Goal: Task Accomplishment & Management: Use online tool/utility

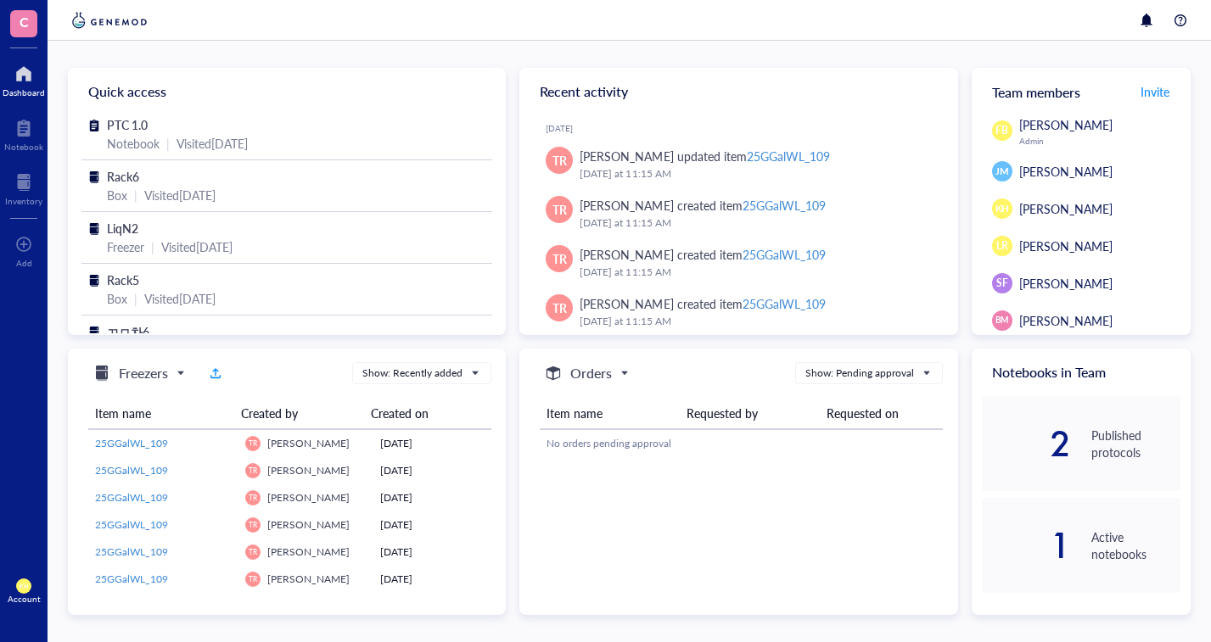
click at [32, 194] on div at bounding box center [23, 182] width 37 height 27
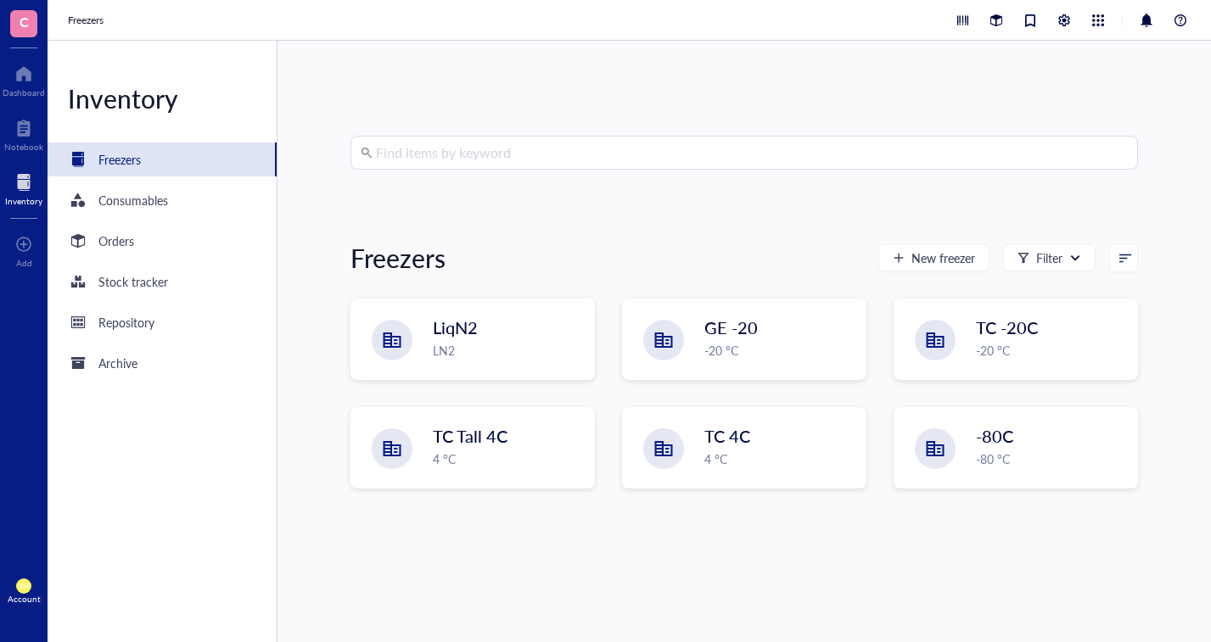
click at [471, 343] on div "LN2" at bounding box center [508, 350] width 151 height 19
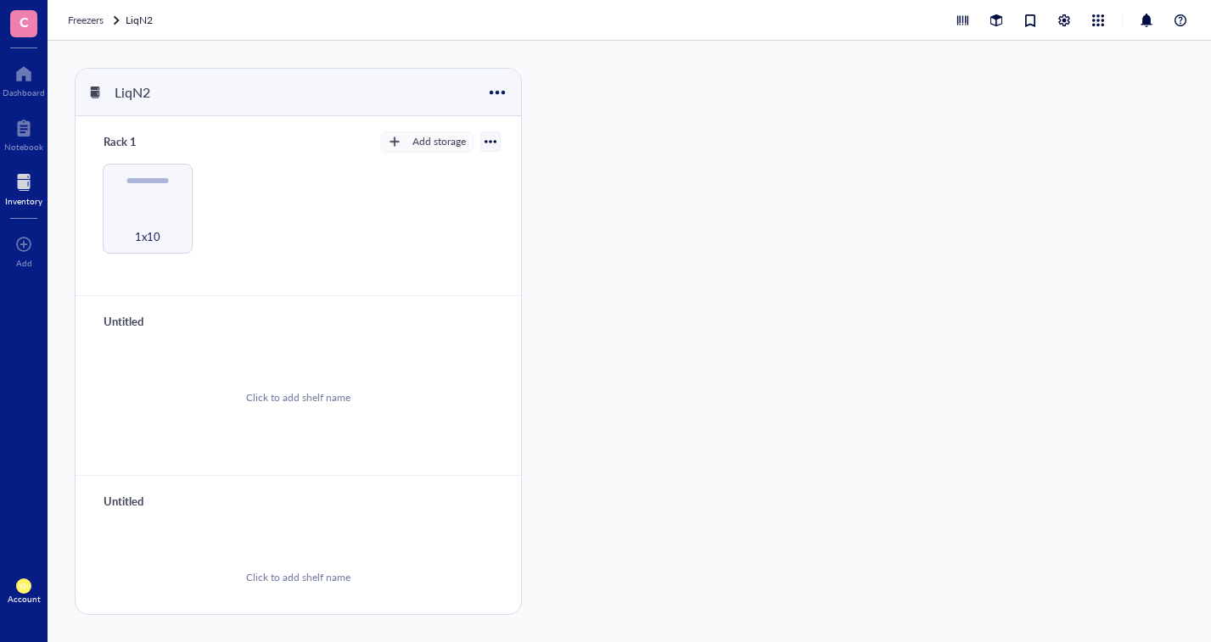
click at [143, 210] on div "1x10" at bounding box center [147, 227] width 75 height 37
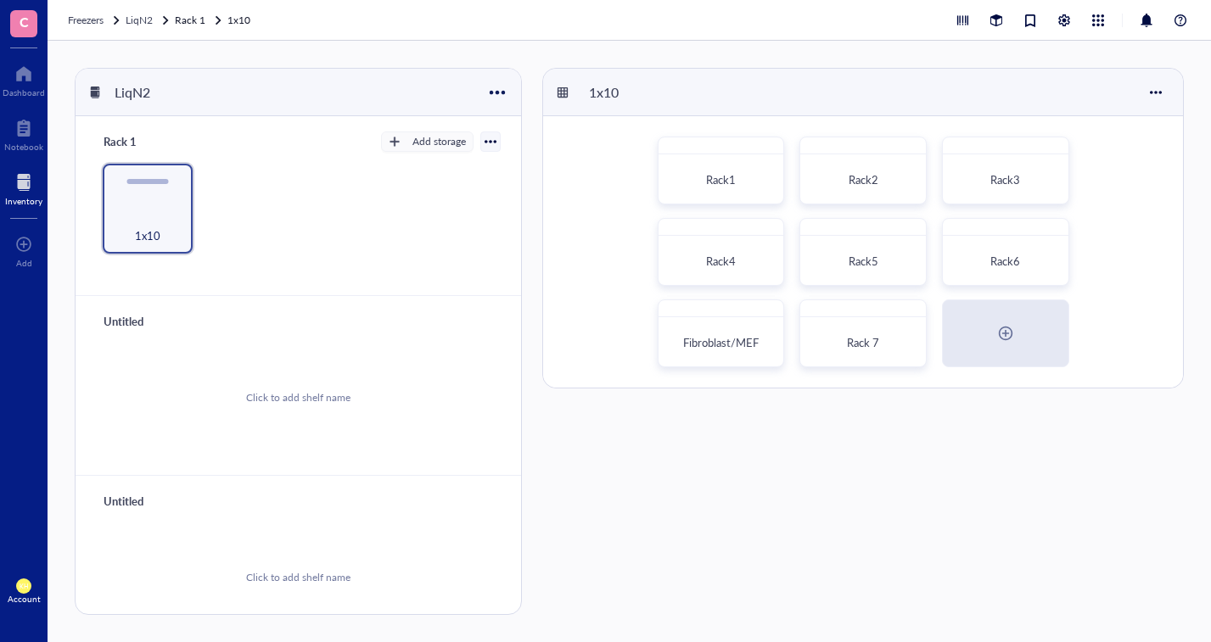
click at [997, 240] on div "Rack6" at bounding box center [1005, 252] width 127 height 68
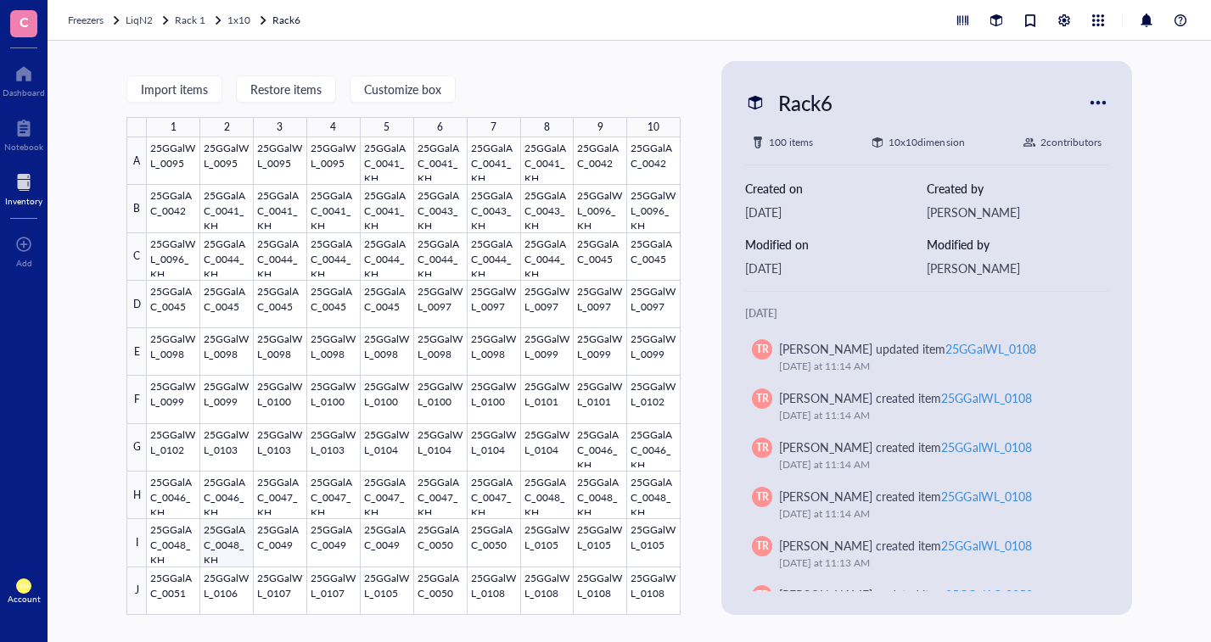
click at [224, 551] on div at bounding box center [414, 376] width 534 height 478
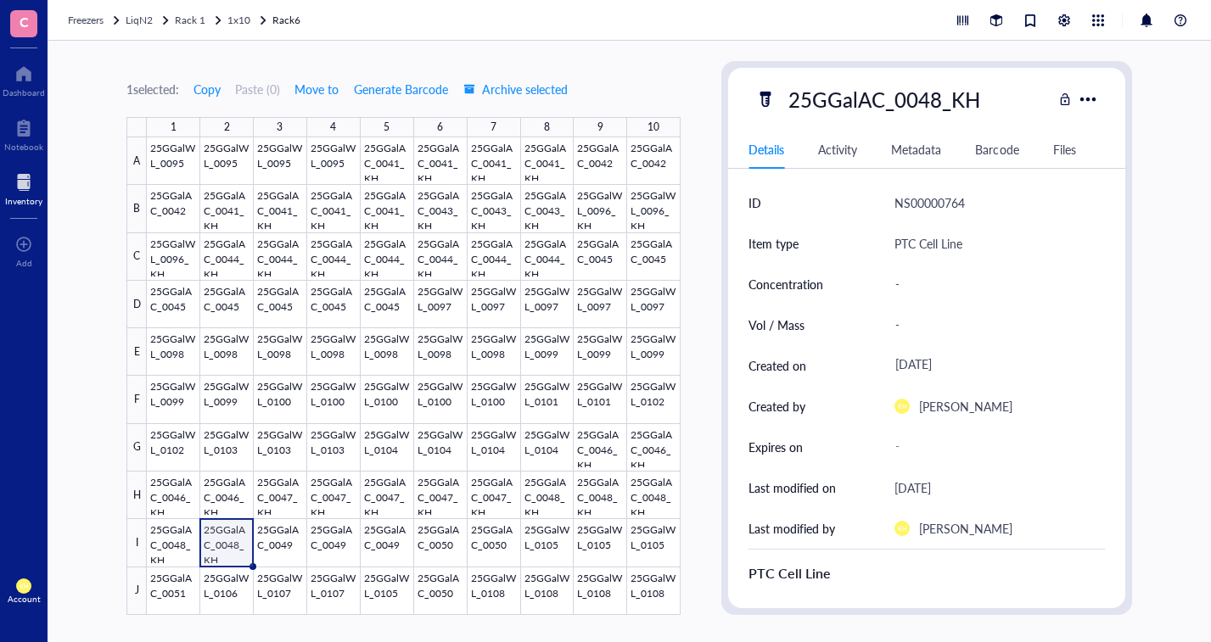
scroll to position [254, 0]
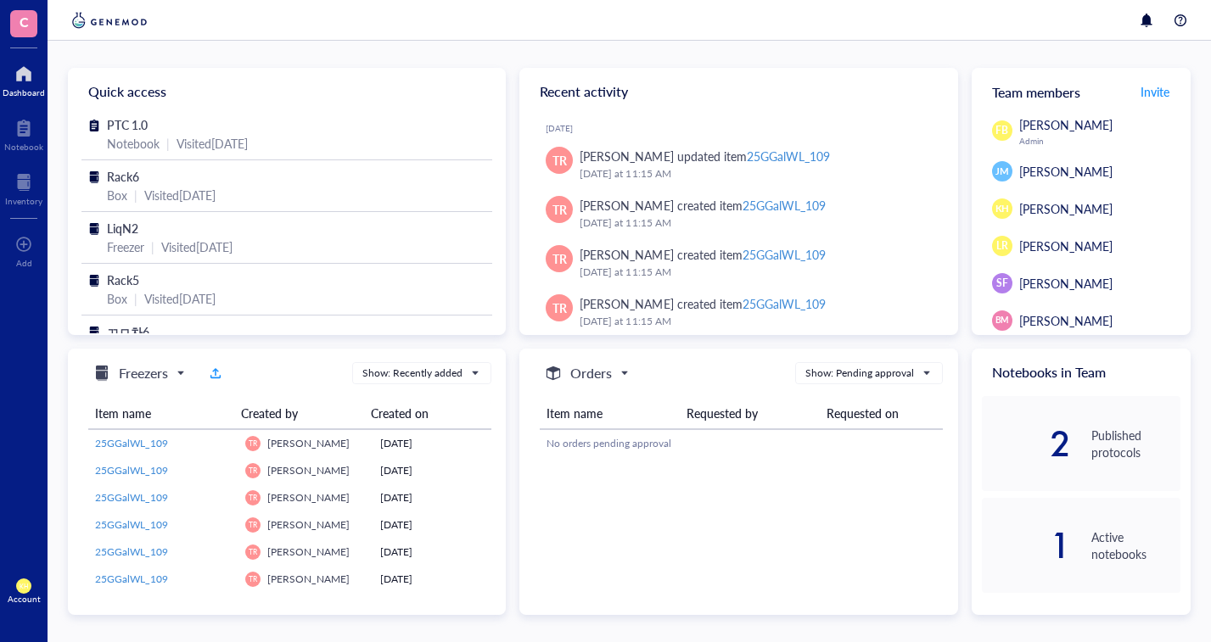
click at [31, 193] on div at bounding box center [23, 182] width 37 height 27
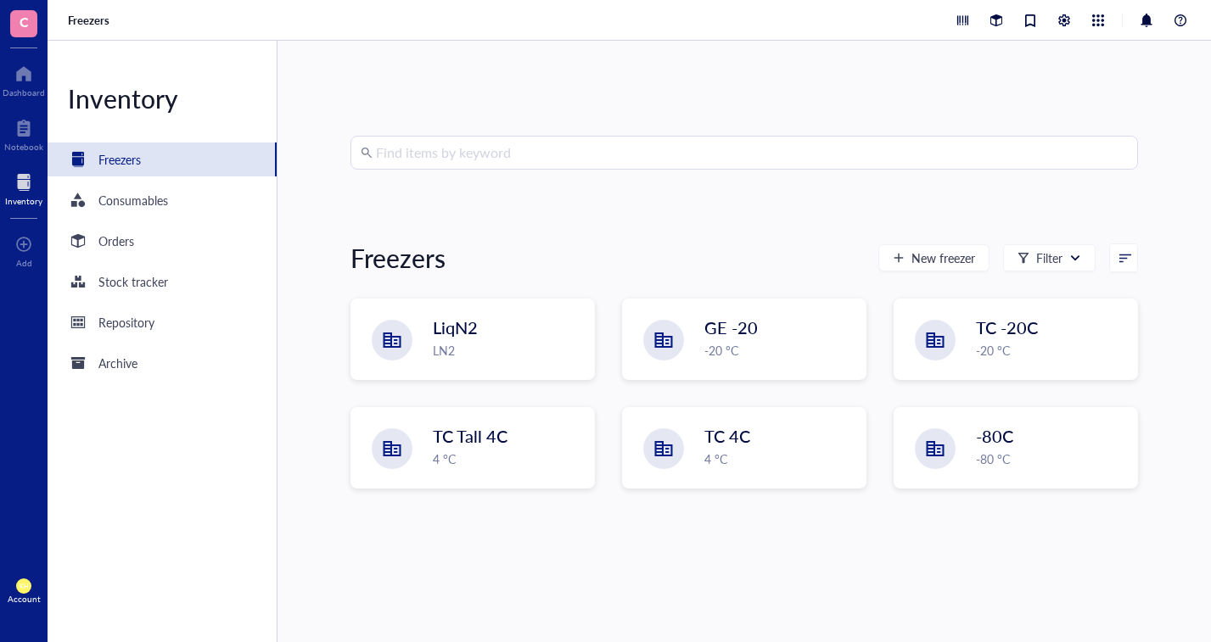
click at [443, 341] on div "LiqN2 LN2" at bounding box center [508, 338] width 151 height 44
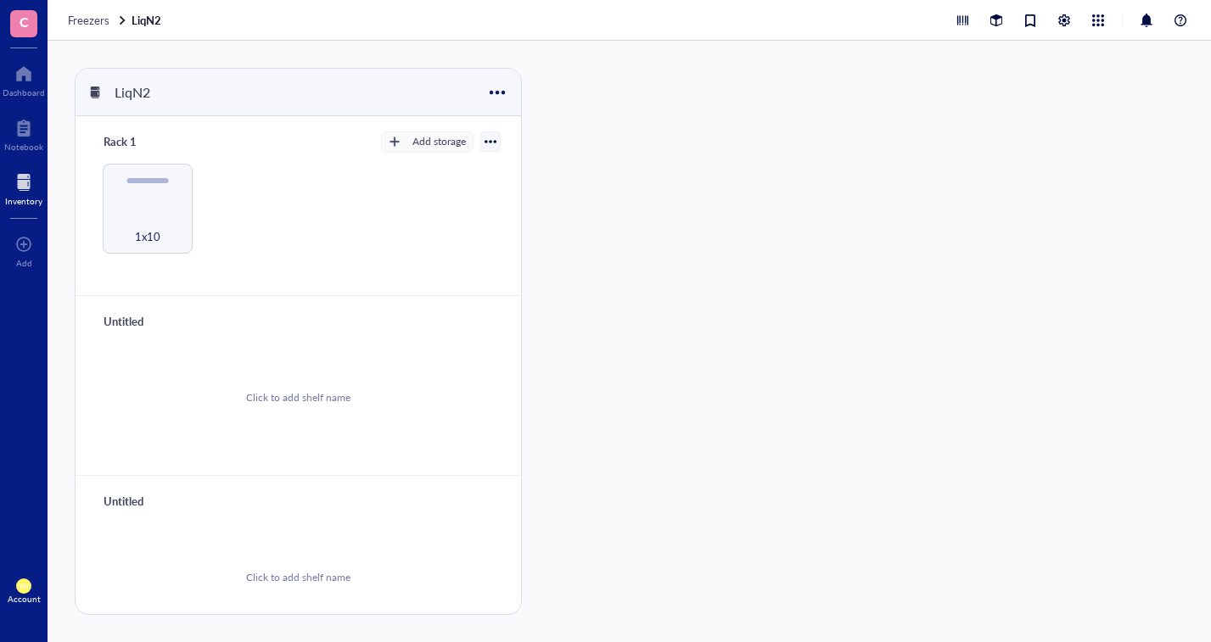
click at [154, 209] on div "1x10" at bounding box center [147, 227] width 75 height 37
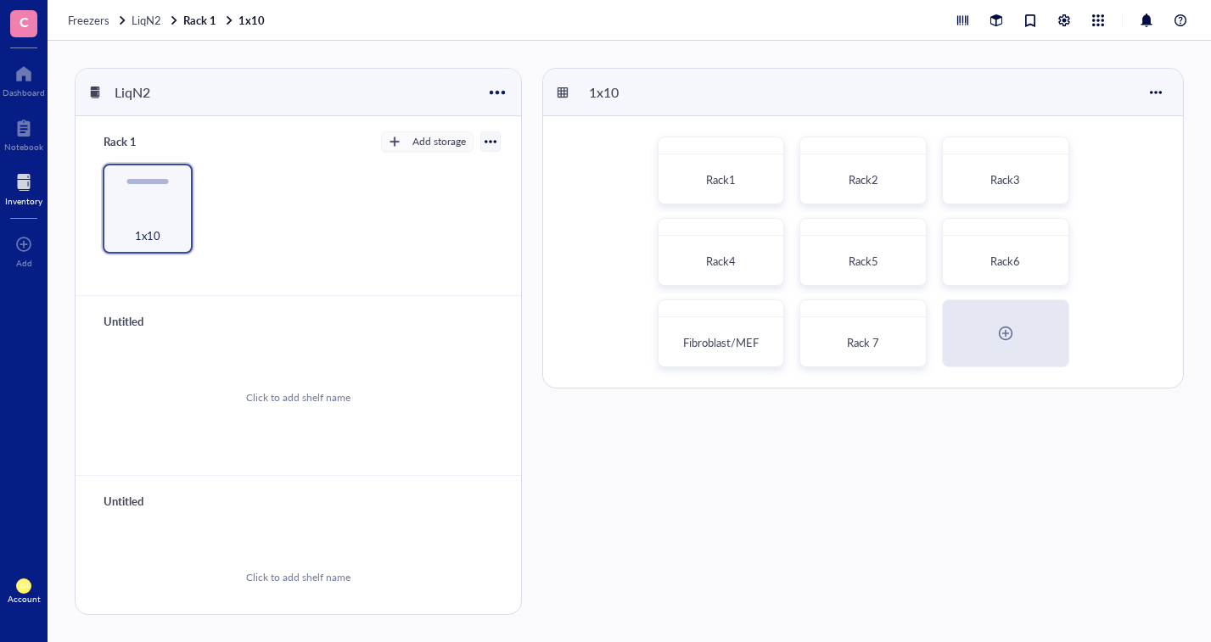
click at [1016, 271] on div "Rack6" at bounding box center [1005, 261] width 112 height 37
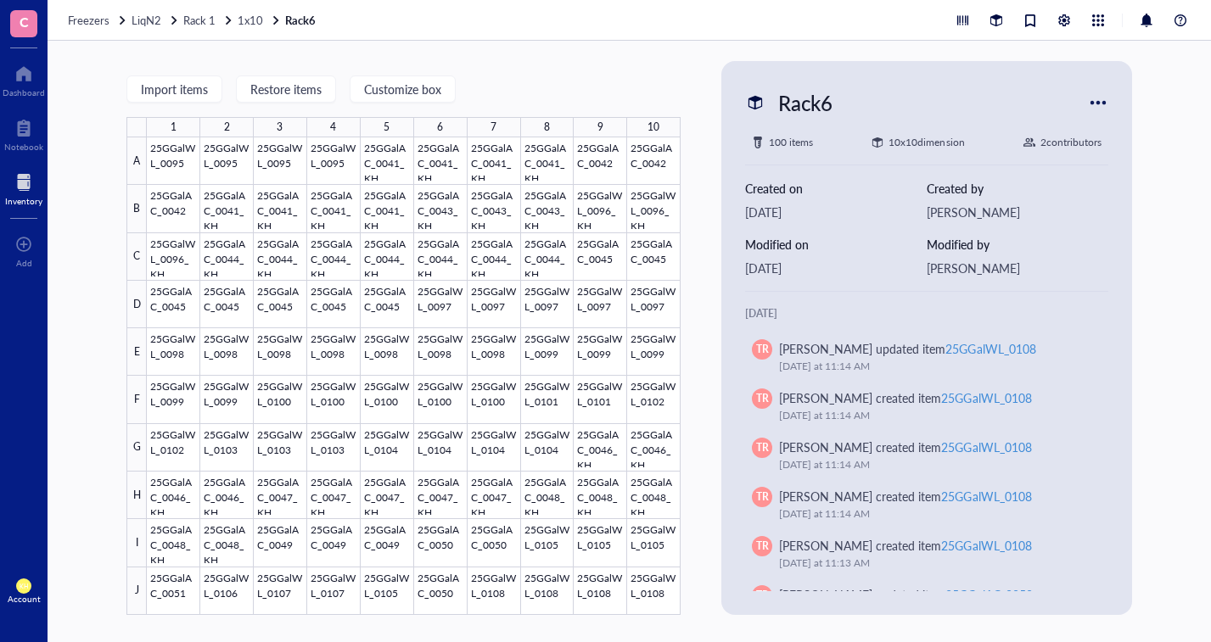
click at [260, 17] on span "1x10" at bounding box center [250, 20] width 25 height 16
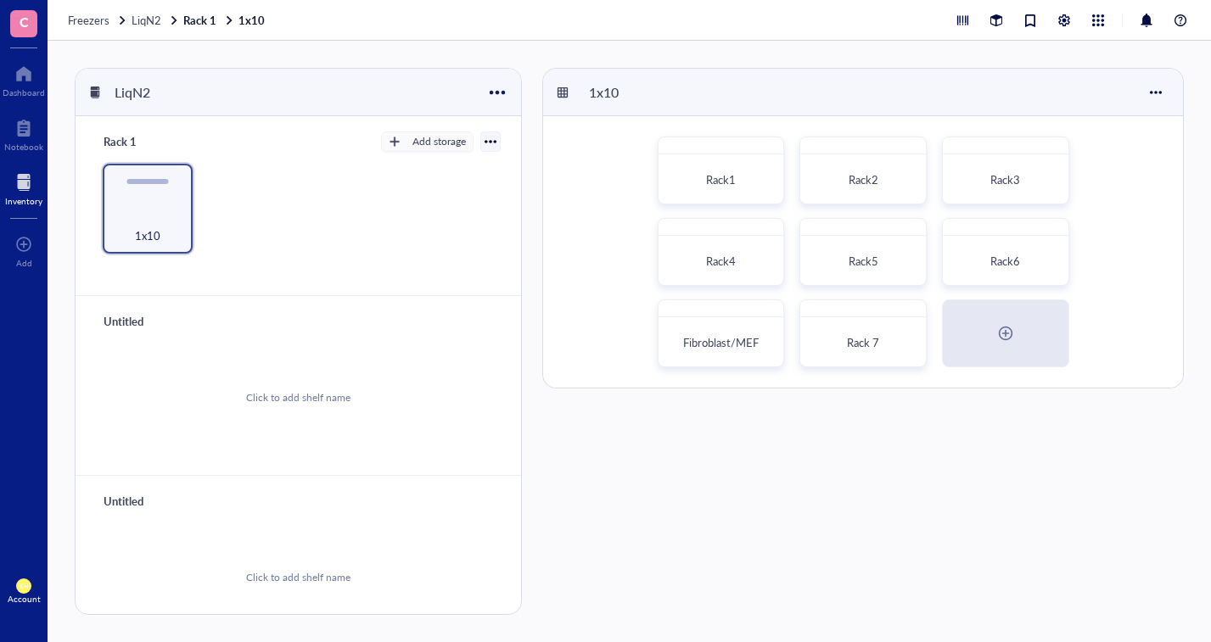
click at [873, 343] on span "Rack 7" at bounding box center [863, 342] width 32 height 16
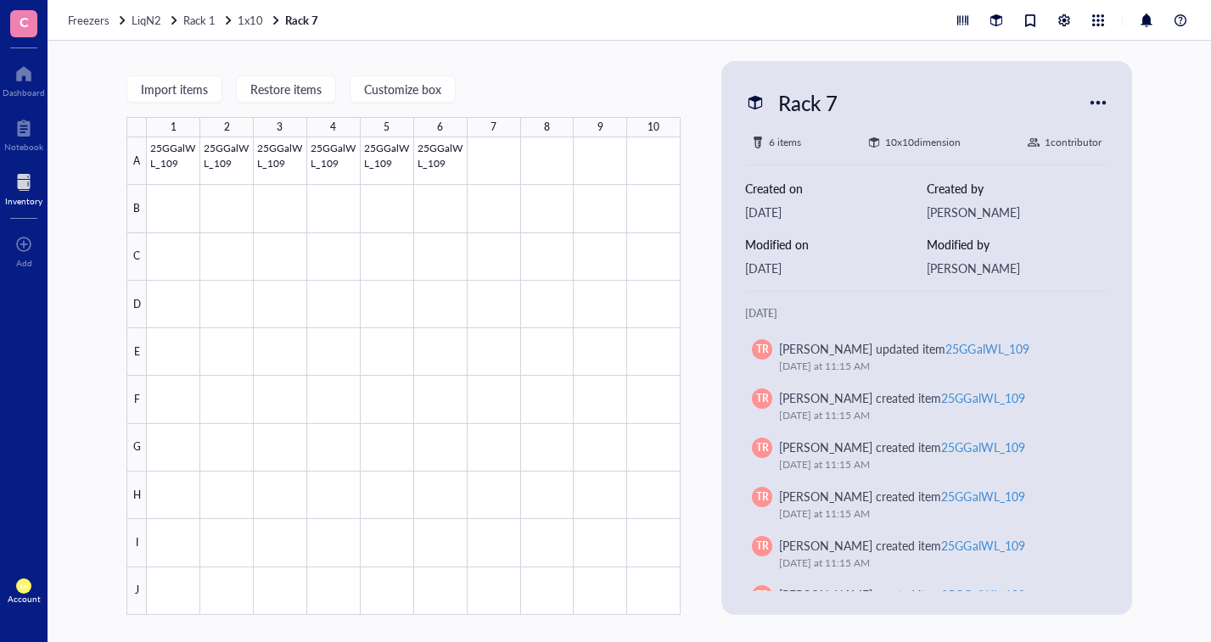
click at [246, 23] on span "1x10" at bounding box center [250, 20] width 25 height 16
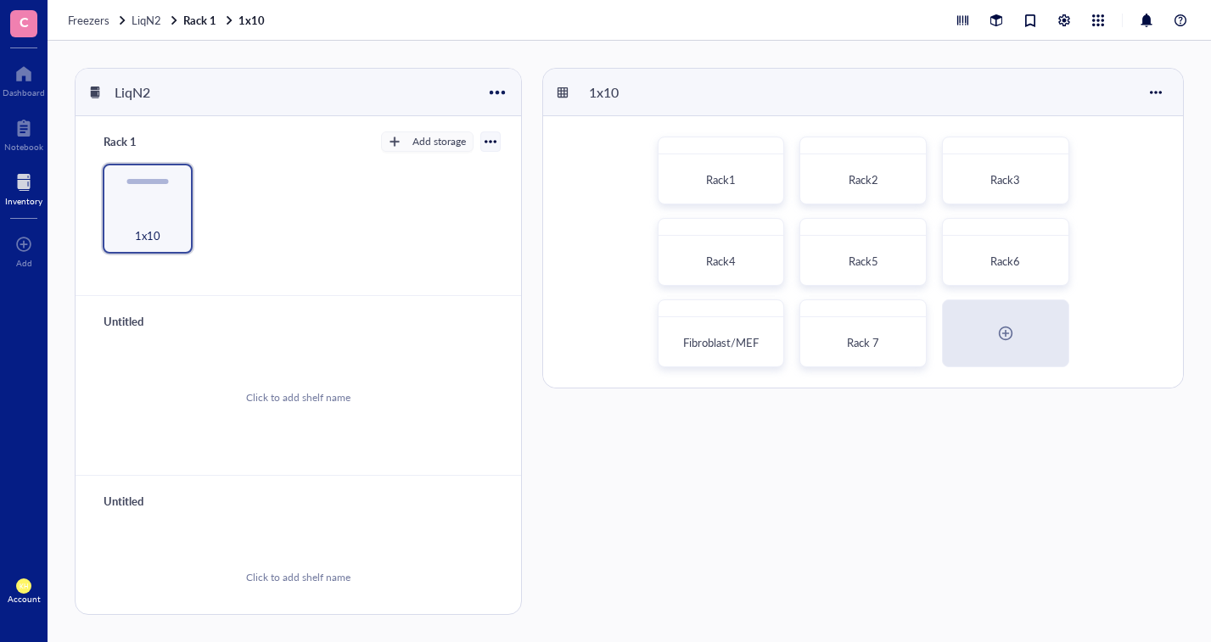
click at [988, 253] on div "Rack6" at bounding box center [1005, 261] width 112 height 37
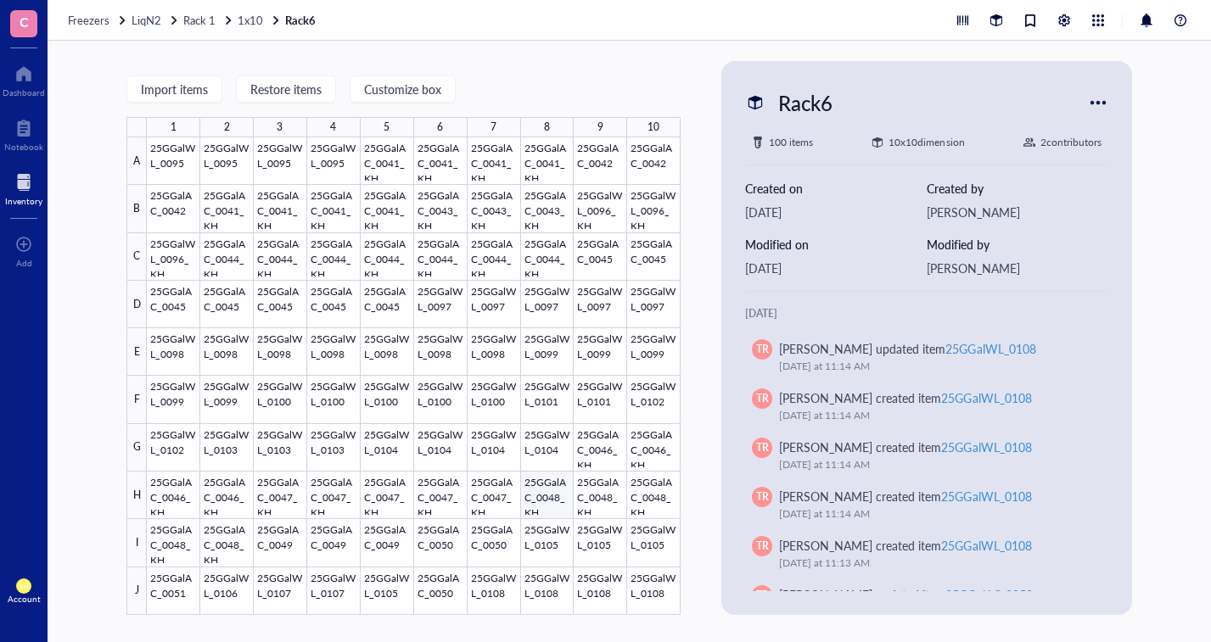
click at [558, 505] on div at bounding box center [414, 376] width 534 height 478
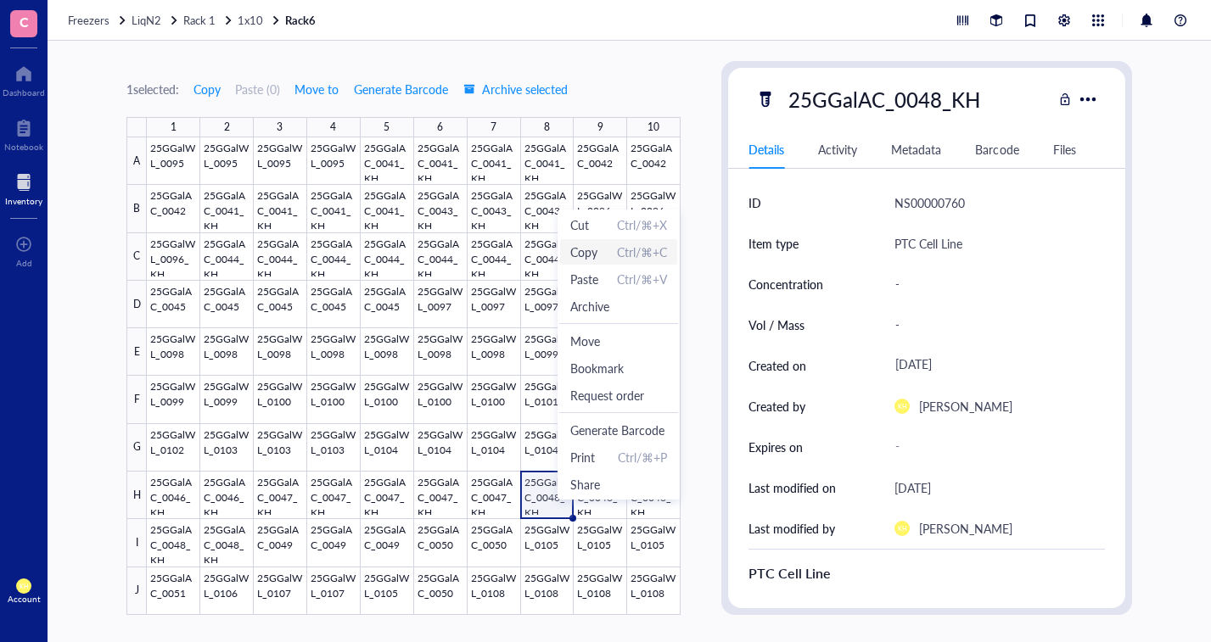
click at [609, 255] on span "Copy Ctrl/⌘+C" at bounding box center [618, 252] width 97 height 19
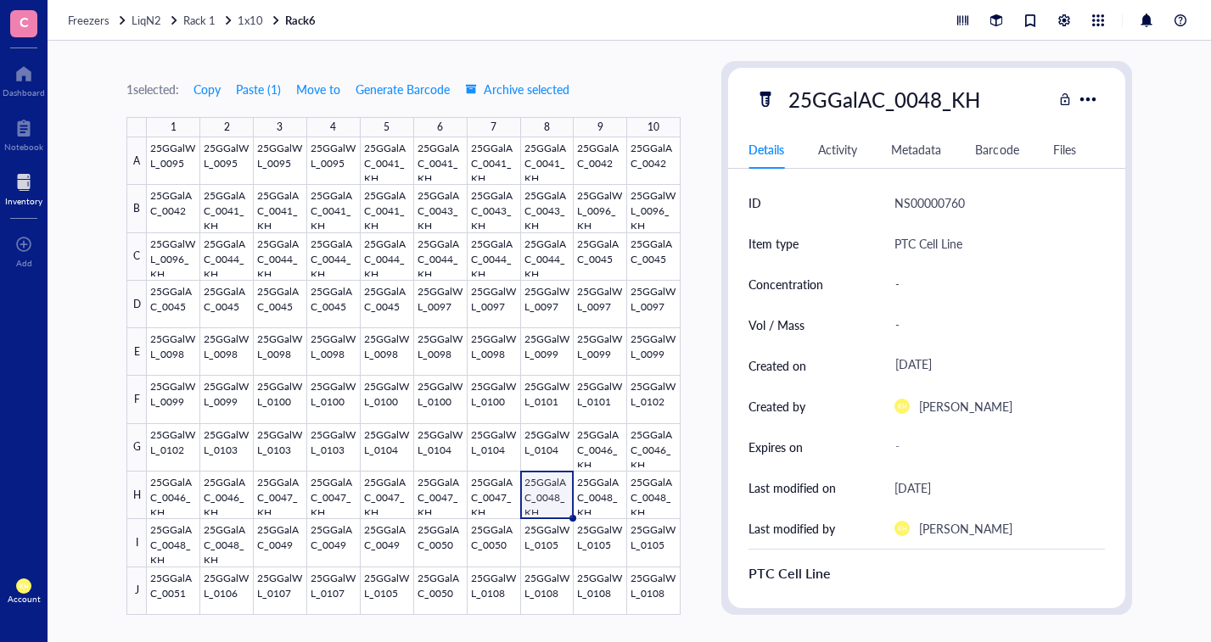
click at [249, 21] on span "1x10" at bounding box center [250, 20] width 25 height 16
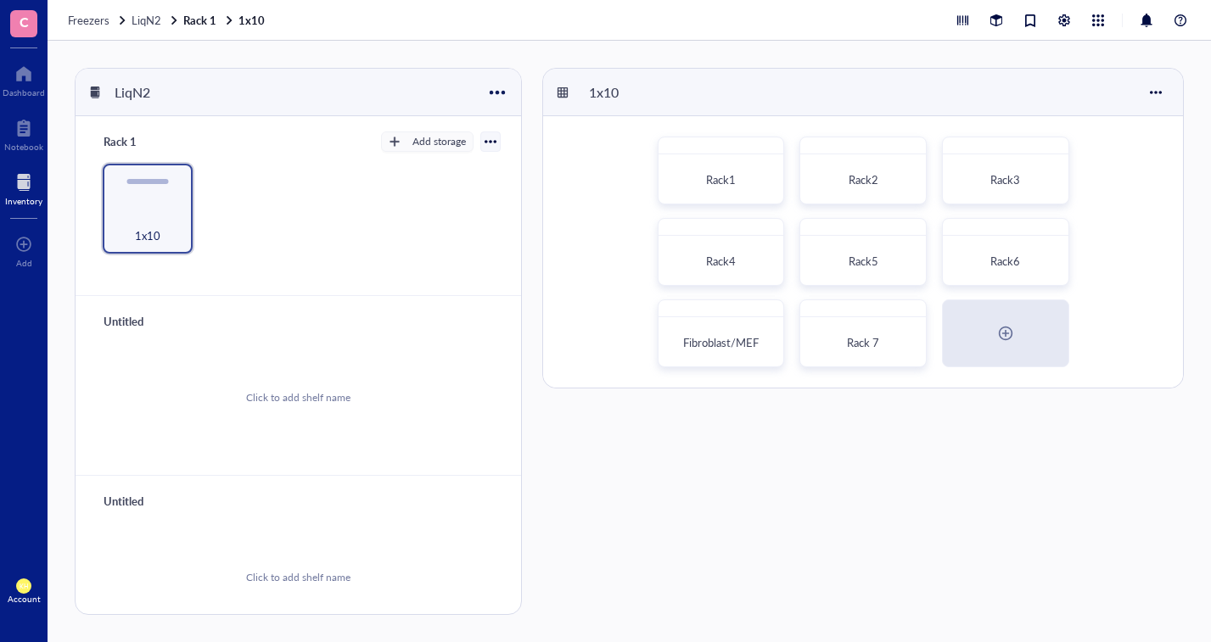
click at [865, 344] on span "Rack 7" at bounding box center [863, 342] width 32 height 16
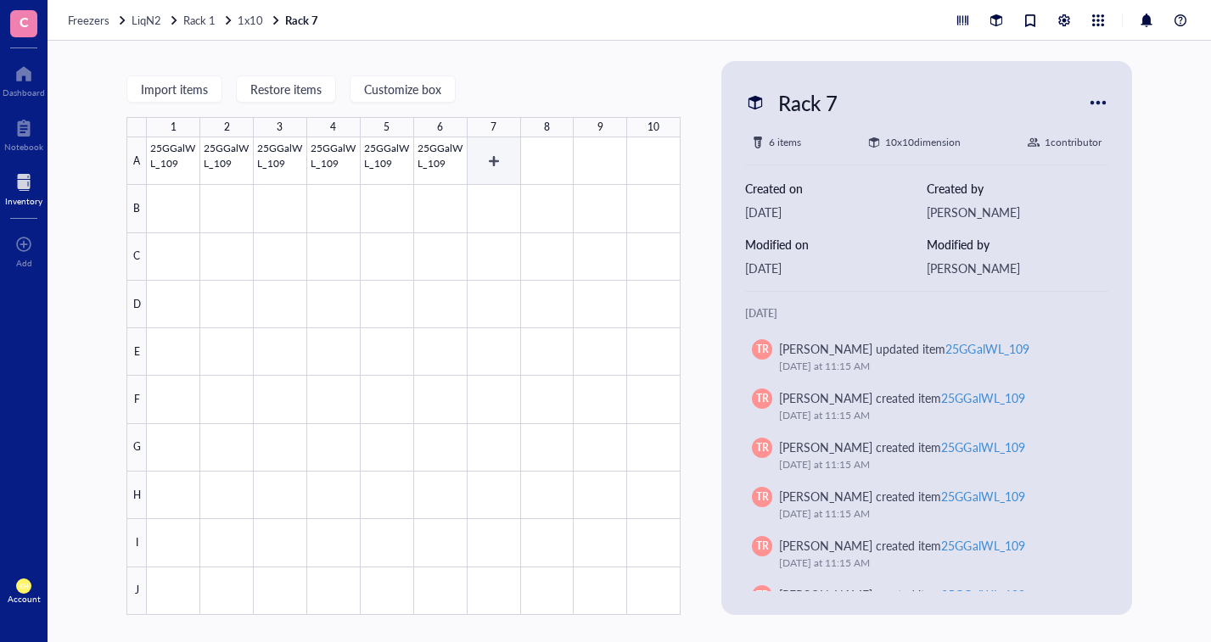
click at [501, 154] on div at bounding box center [414, 376] width 534 height 478
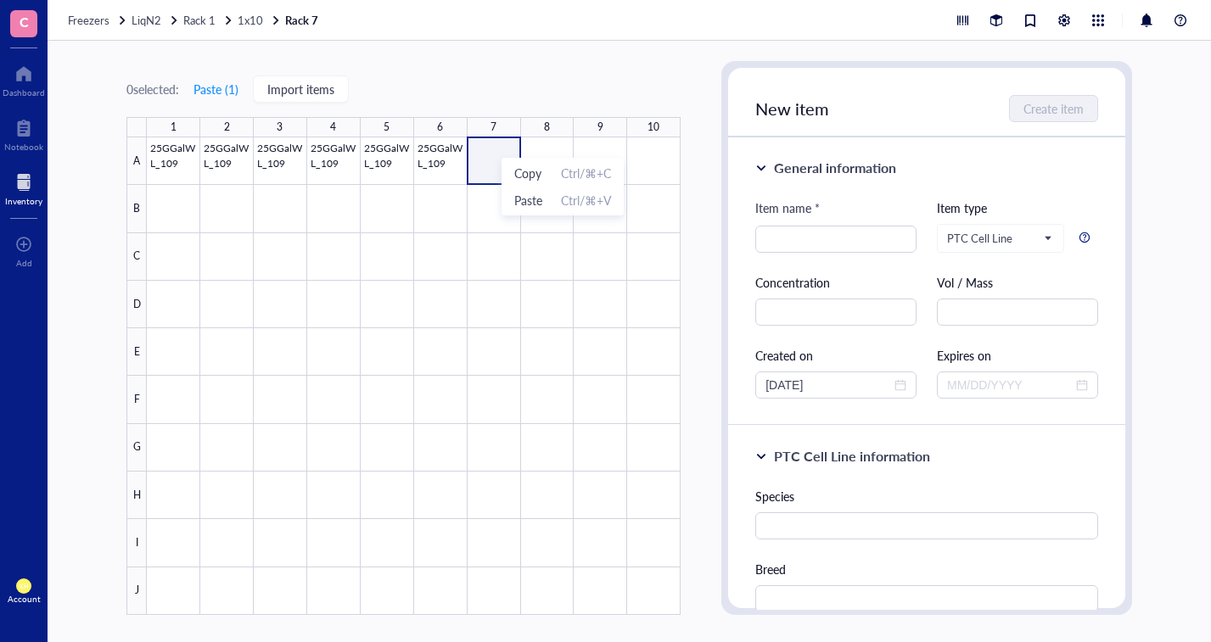
click at [396, 78] on div "0 selected: Paste ( 1 ) Import items 1 2 3 4 5 6 7 8 9 10 A B C D E F G H I J 2…" at bounding box center [403, 338] width 554 height 554
click at [209, 92] on button "Paste ( 1 )" at bounding box center [216, 88] width 47 height 27
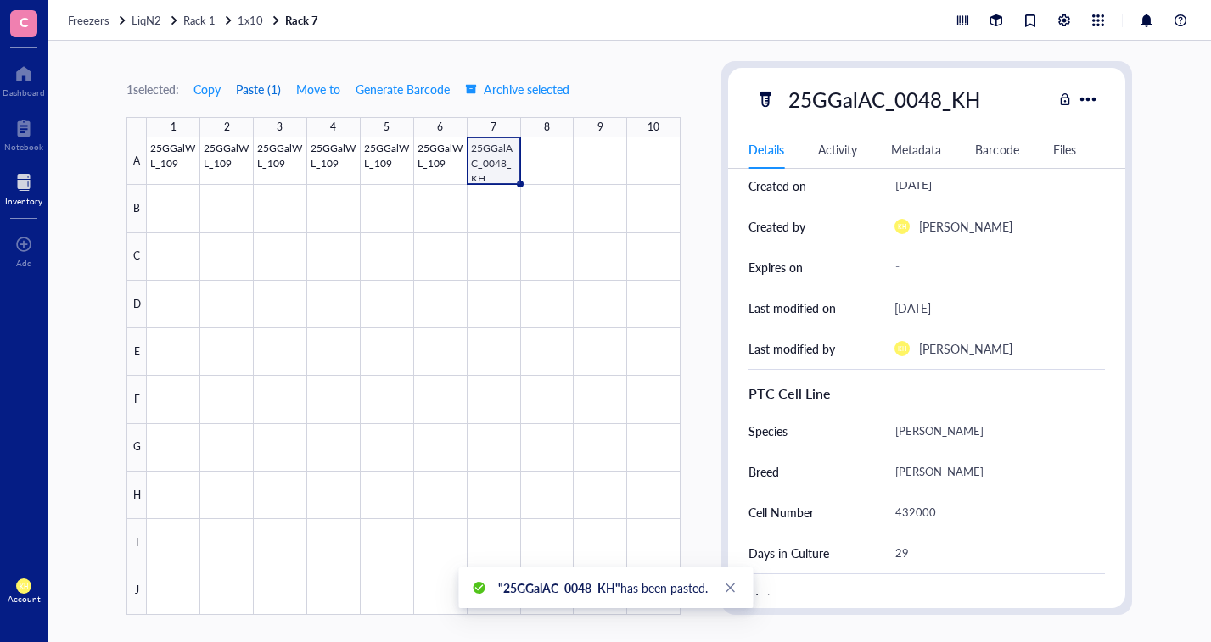
scroll to position [170, 0]
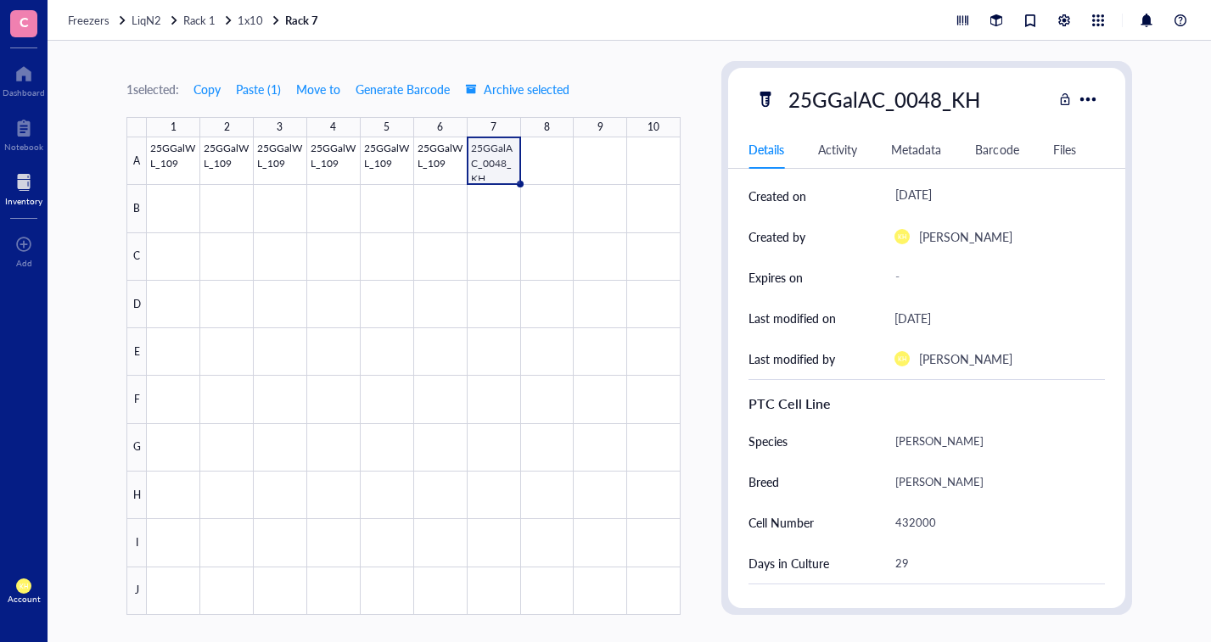
click at [903, 518] on div "432000" at bounding box center [992, 523] width 210 height 36
drag, startPoint x: 914, startPoint y: 526, endPoint x: 882, endPoint y: 525, distance: 32.2
click at [882, 525] on div "Cell Number 432000" at bounding box center [926, 522] width 356 height 41
type input "500000"
click at [928, 560] on div "29" at bounding box center [992, 563] width 210 height 36
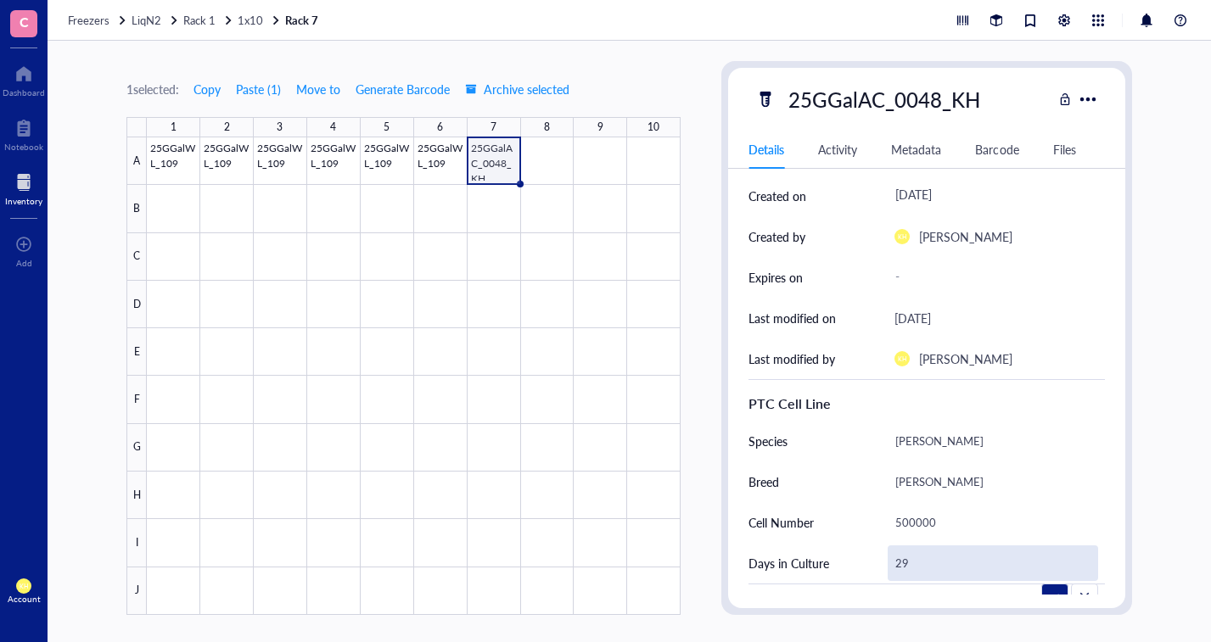
type input "2"
type input "43"
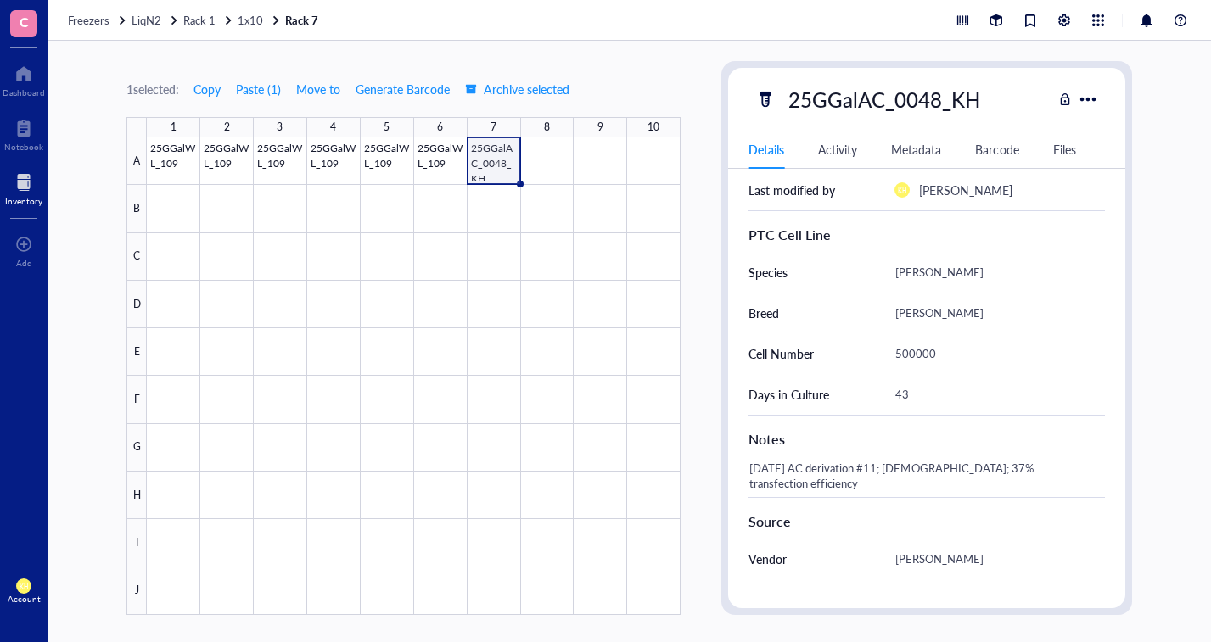
scroll to position [339, 0]
click at [211, 90] on span "Copy" at bounding box center [206, 89] width 27 height 14
click at [527, 152] on div at bounding box center [414, 376] width 534 height 478
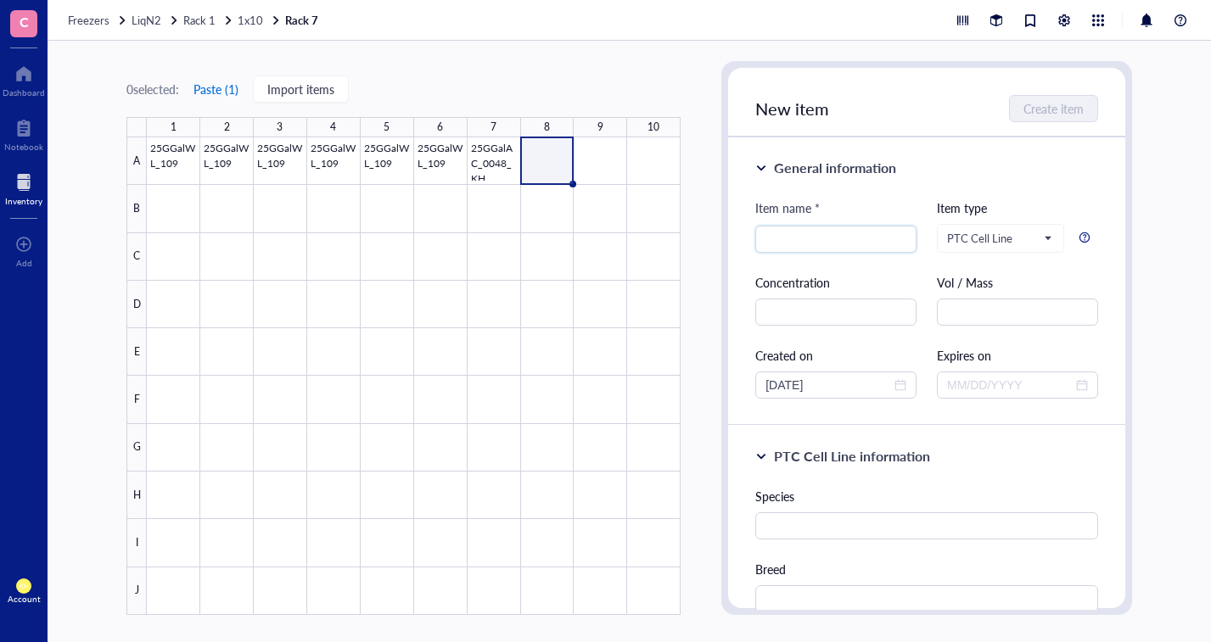
click at [219, 91] on button "Paste ( 1 )" at bounding box center [216, 88] width 47 height 27
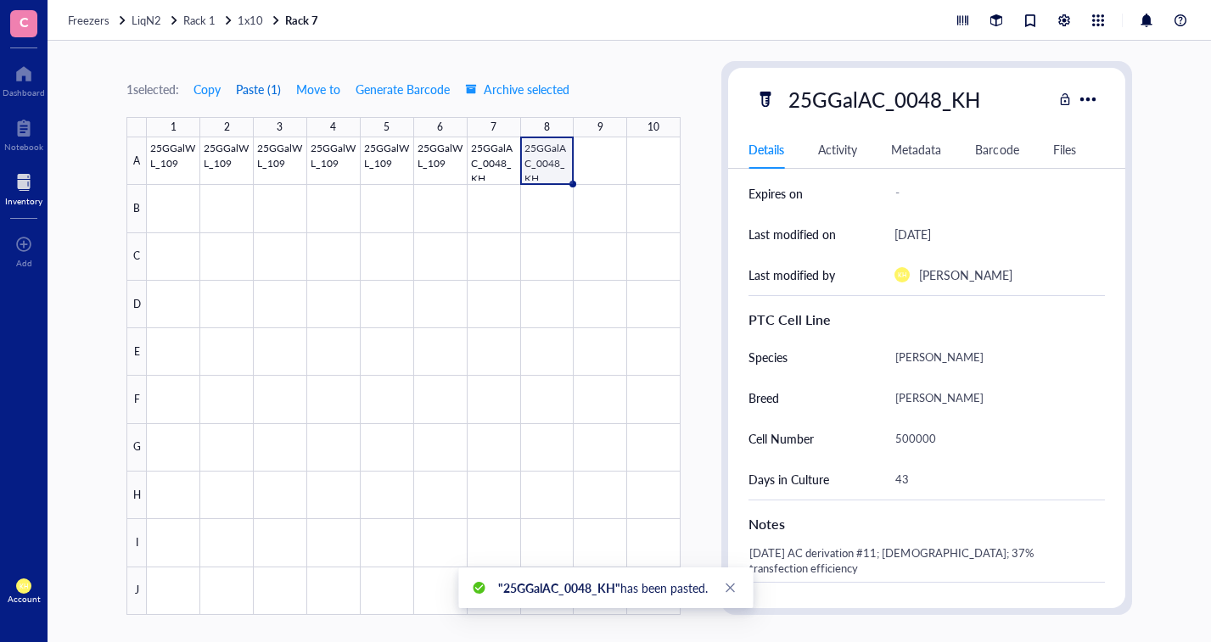
scroll to position [254, 0]
click at [599, 149] on div at bounding box center [414, 376] width 534 height 478
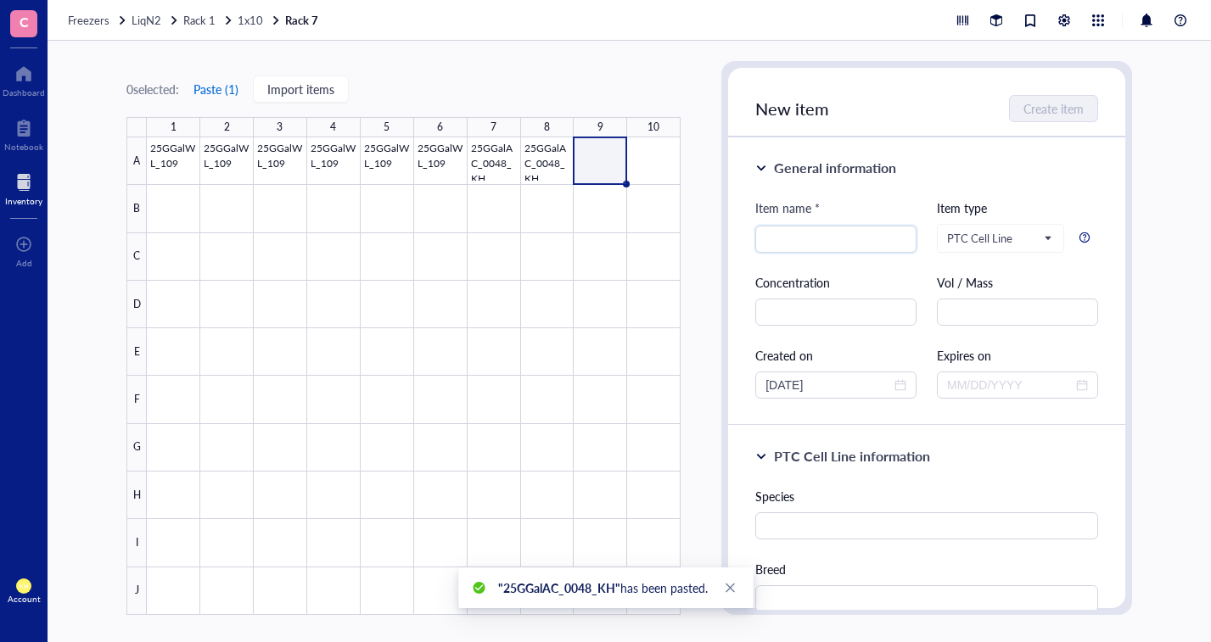
click at [223, 85] on button "Paste ( 1 )" at bounding box center [216, 88] width 47 height 27
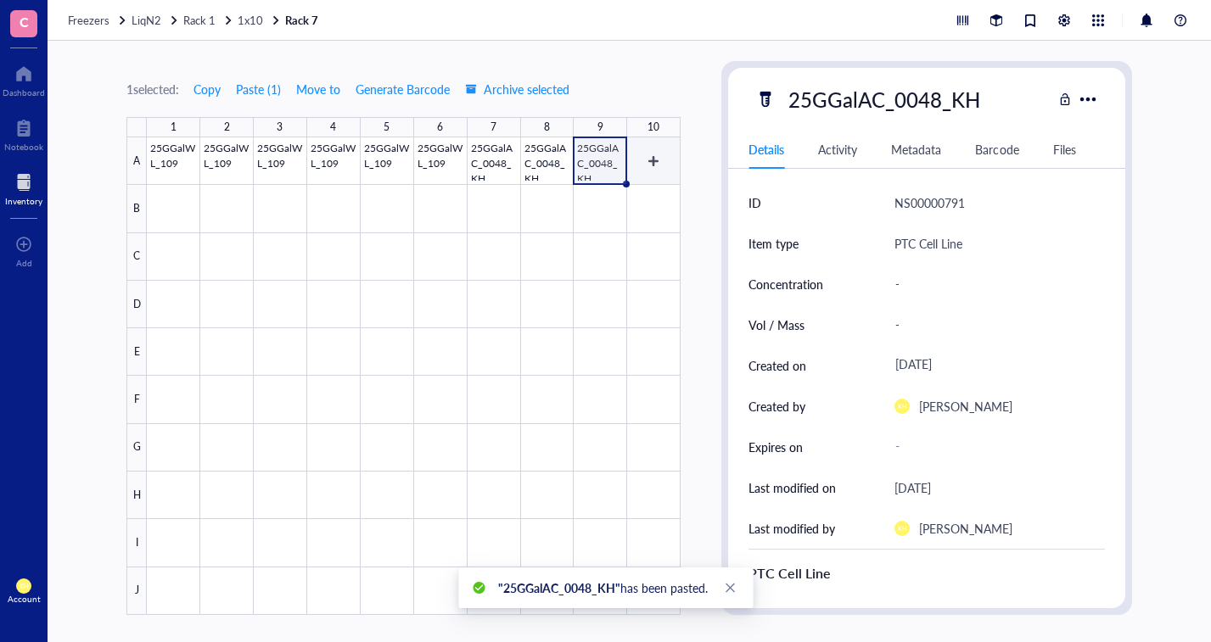
click at [661, 159] on div at bounding box center [414, 376] width 534 height 478
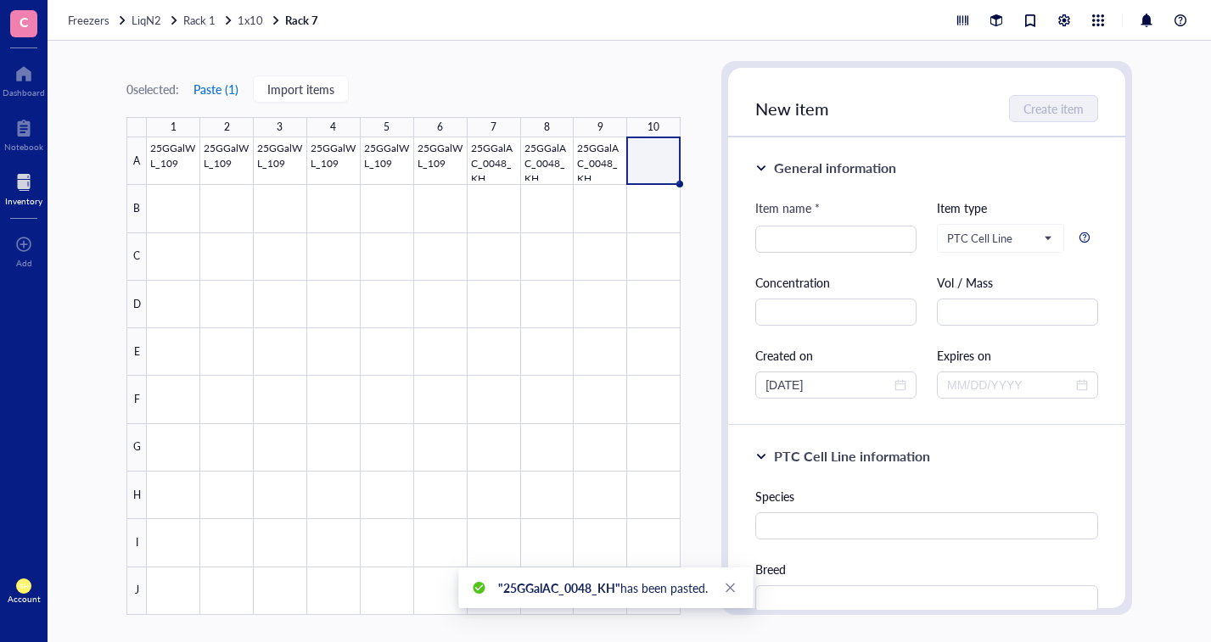
click at [208, 90] on button "Paste ( 1 )" at bounding box center [216, 88] width 47 height 27
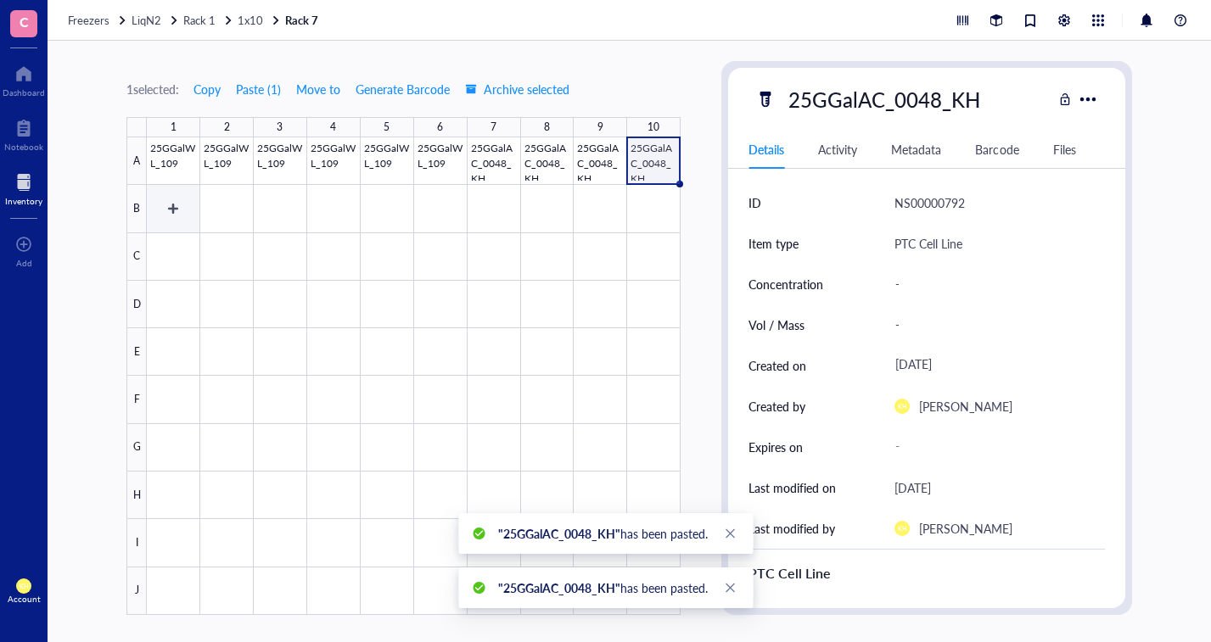
click at [174, 203] on div at bounding box center [414, 376] width 534 height 478
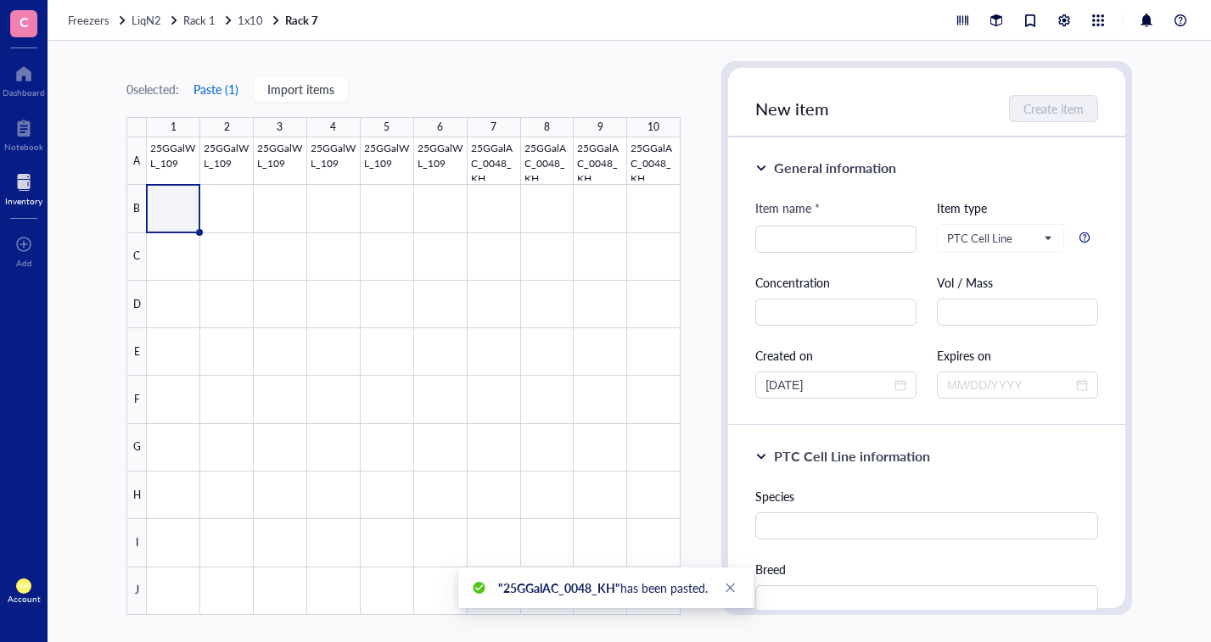
click at [221, 87] on button "Paste ( 1 )" at bounding box center [216, 88] width 47 height 27
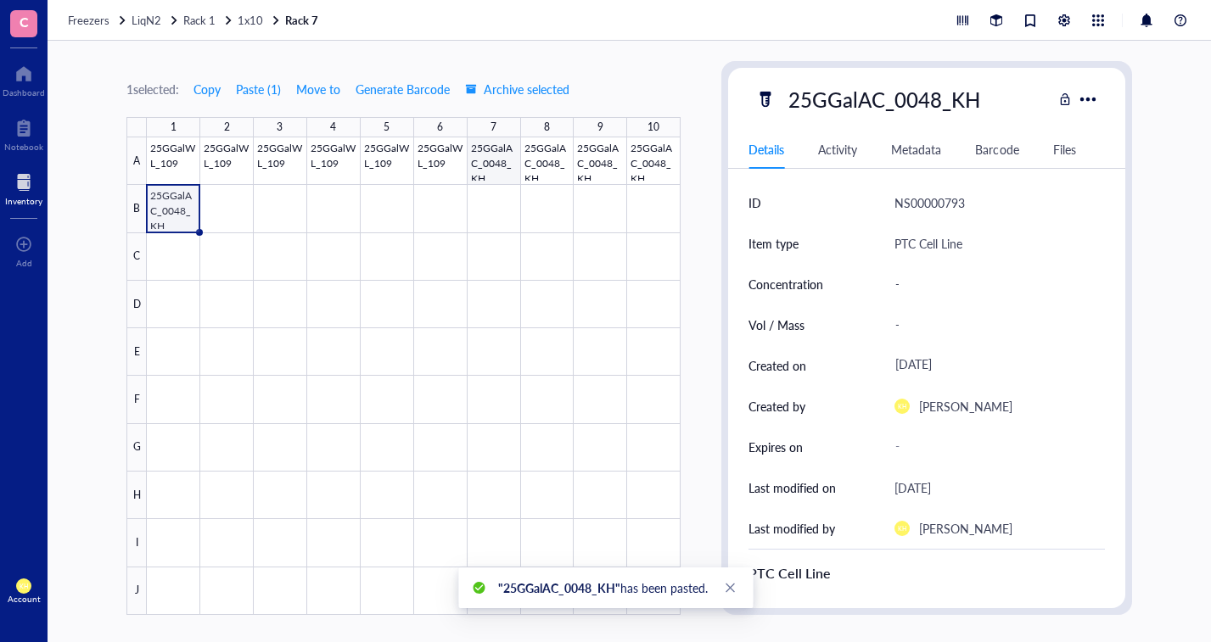
click at [486, 158] on div at bounding box center [414, 376] width 534 height 478
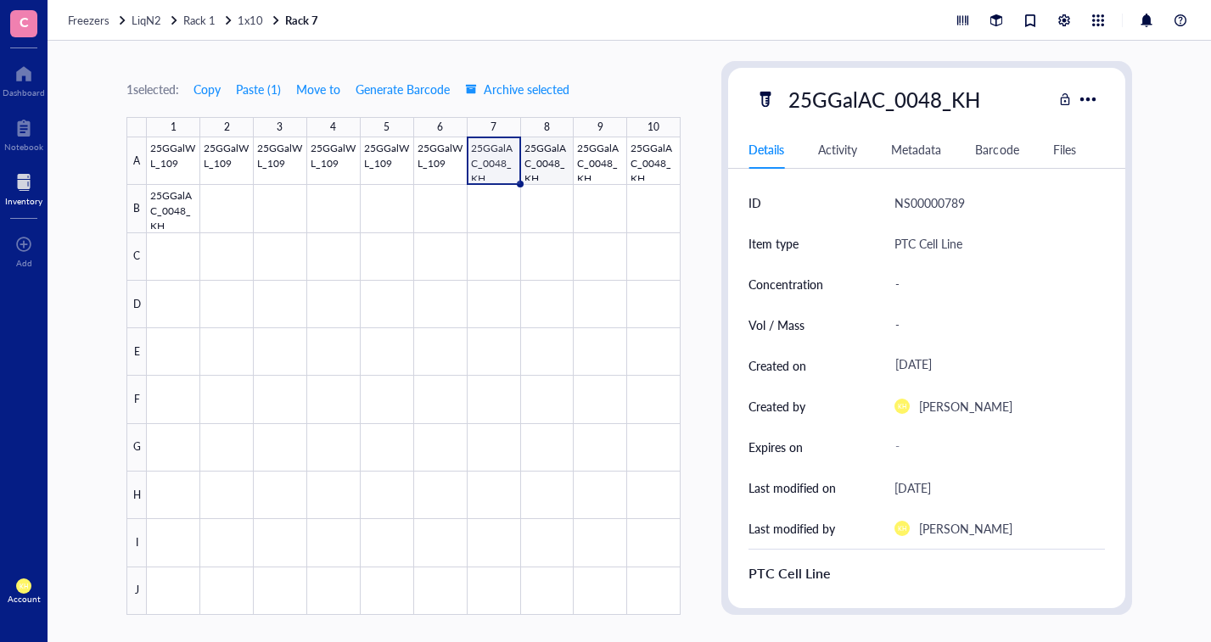
click at [547, 165] on div at bounding box center [414, 376] width 534 height 478
click at [592, 139] on div at bounding box center [414, 376] width 534 height 478
click at [651, 148] on div at bounding box center [414, 376] width 534 height 478
click at [160, 203] on div at bounding box center [414, 376] width 534 height 478
